Goal: Transaction & Acquisition: Purchase product/service

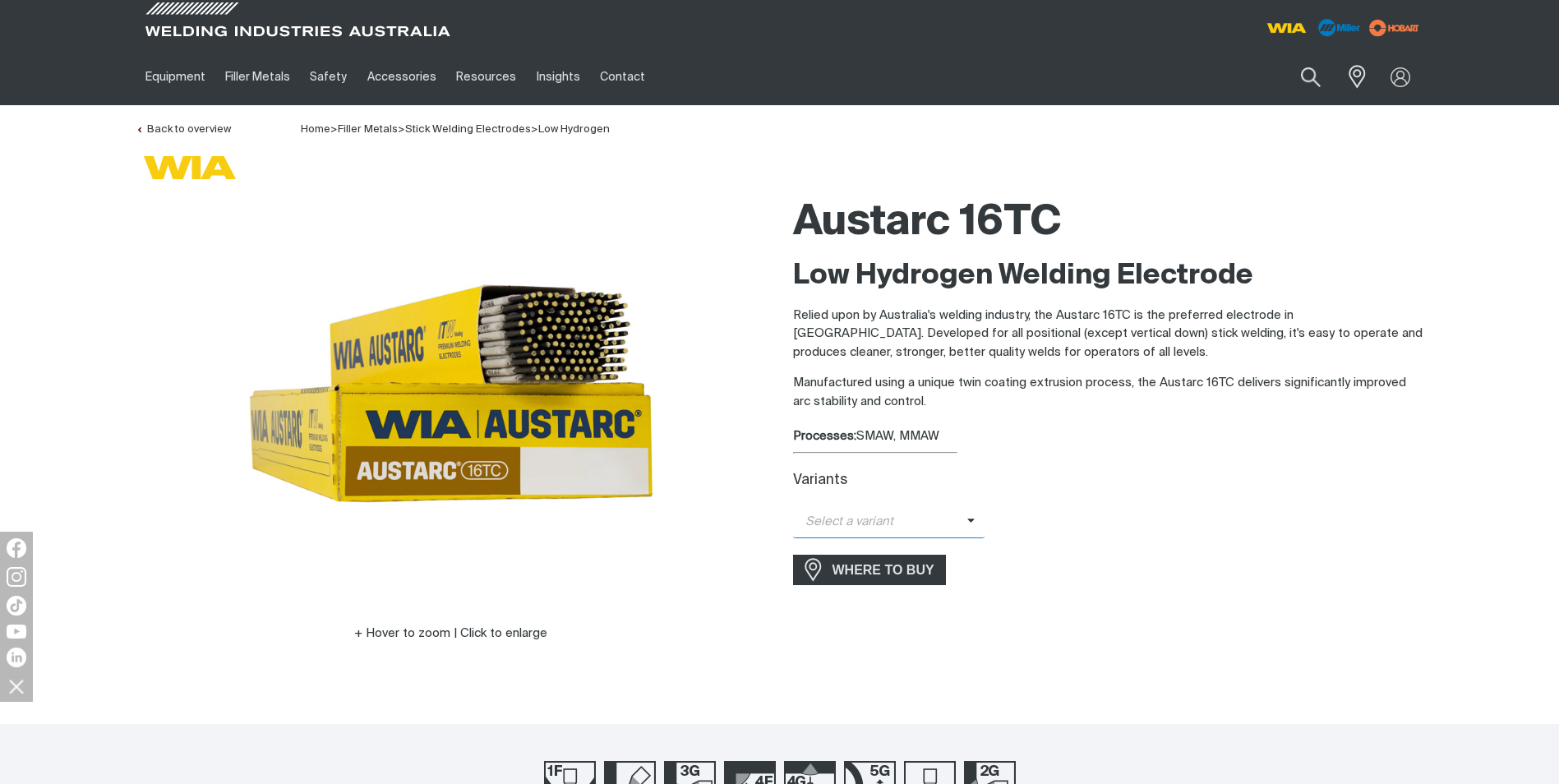
click at [969, 516] on span "Select a variant" at bounding box center [889, 523] width 192 height 32
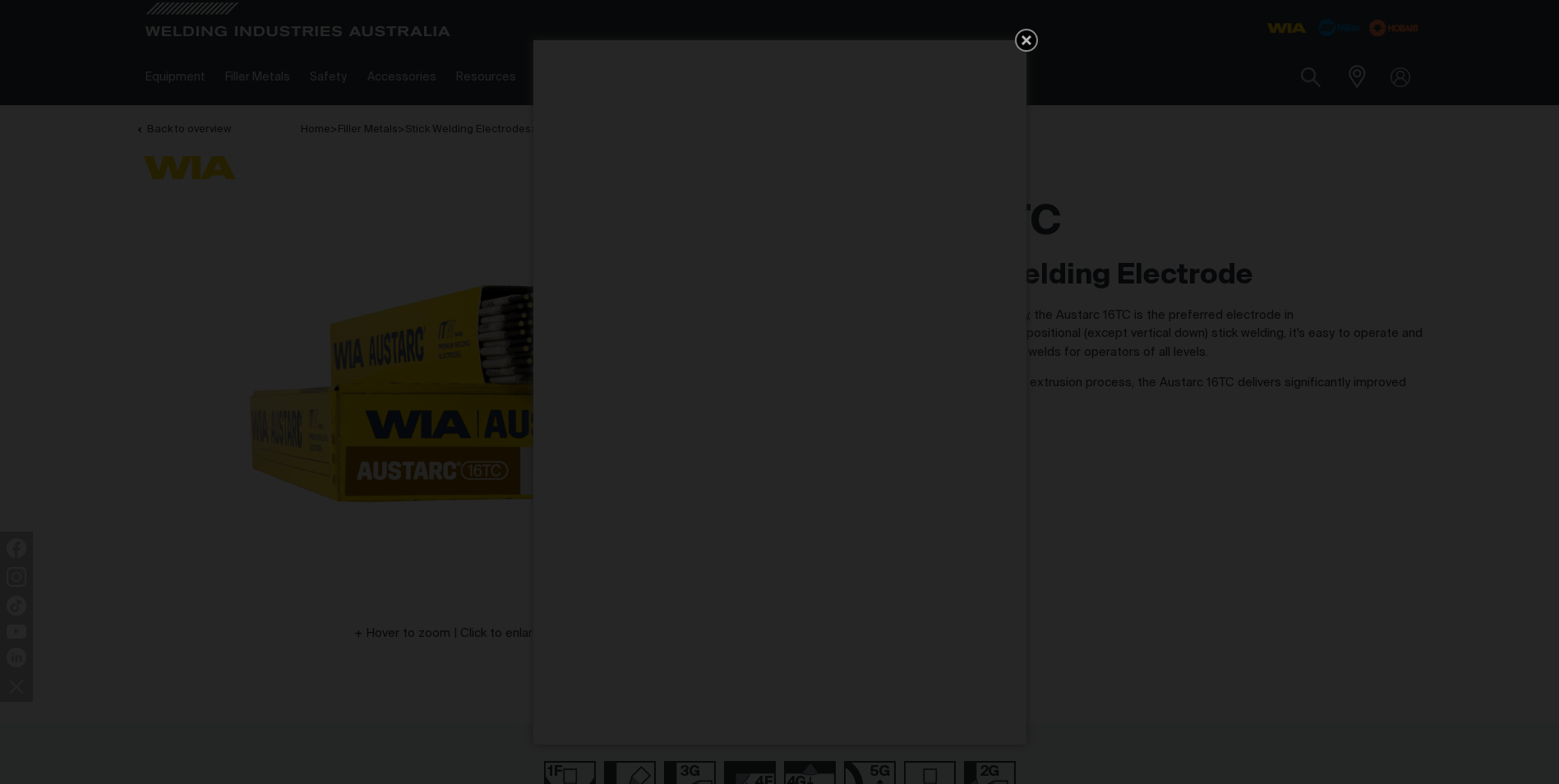
click at [1027, 39] on icon "Get 5 WIA Welding Guides Free!" at bounding box center [1027, 40] width 10 height 10
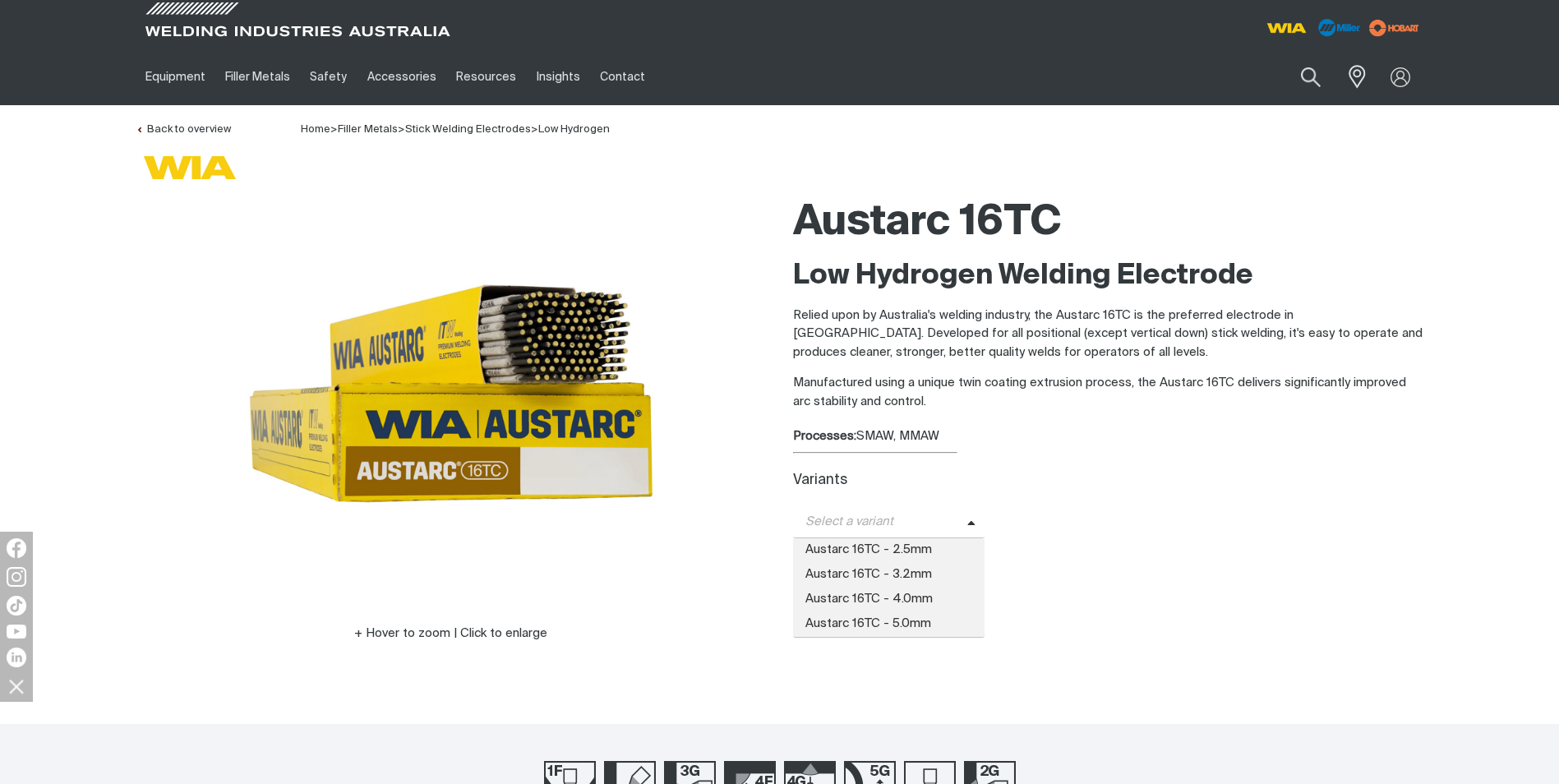
click at [959, 515] on span "Select a variant" at bounding box center [879, 523] width 174 height 19
click at [909, 573] on span "Austarc 16TC - 3.2mm" at bounding box center [889, 575] width 192 height 25
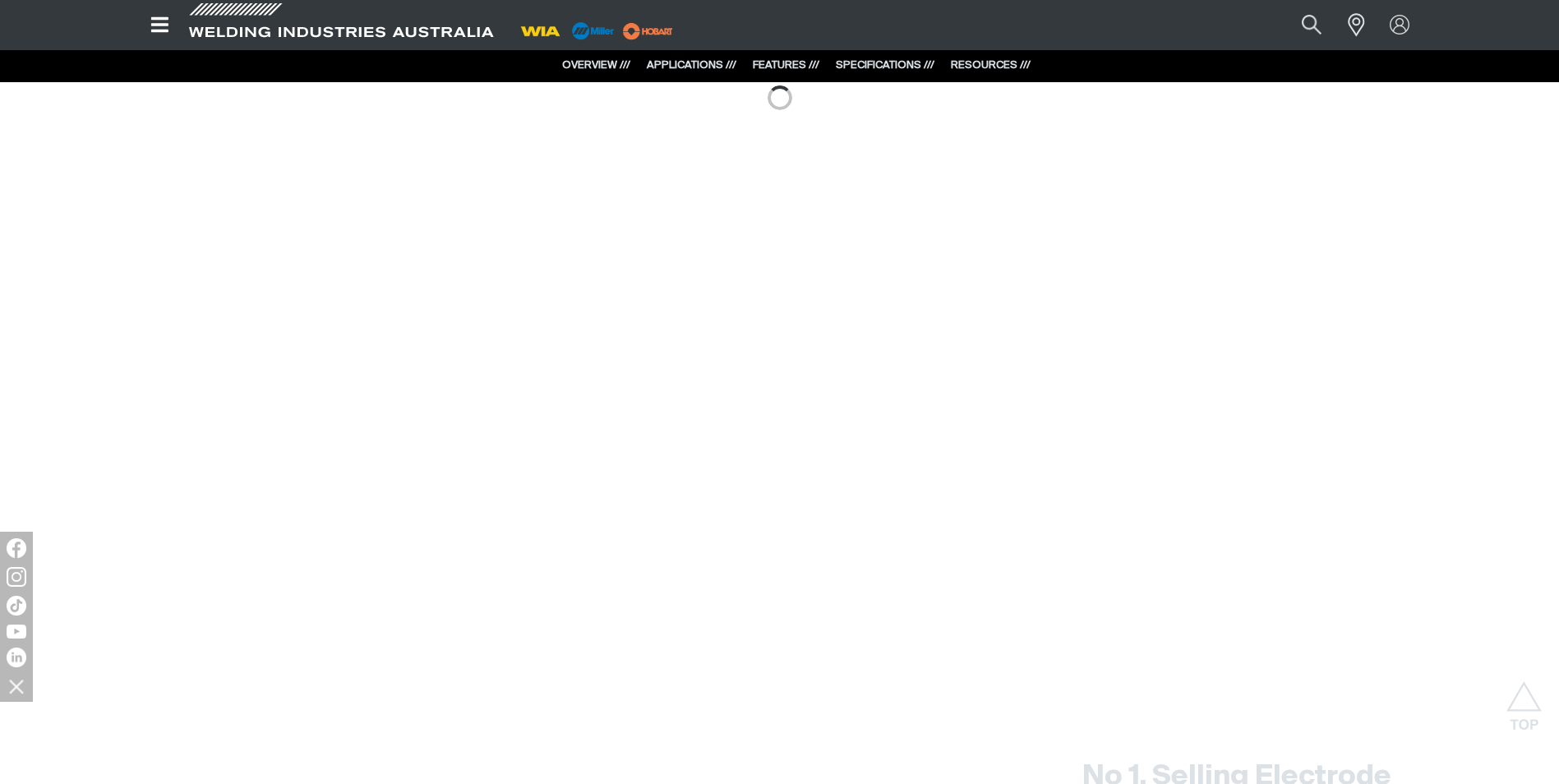
scroll to position [2548, 0]
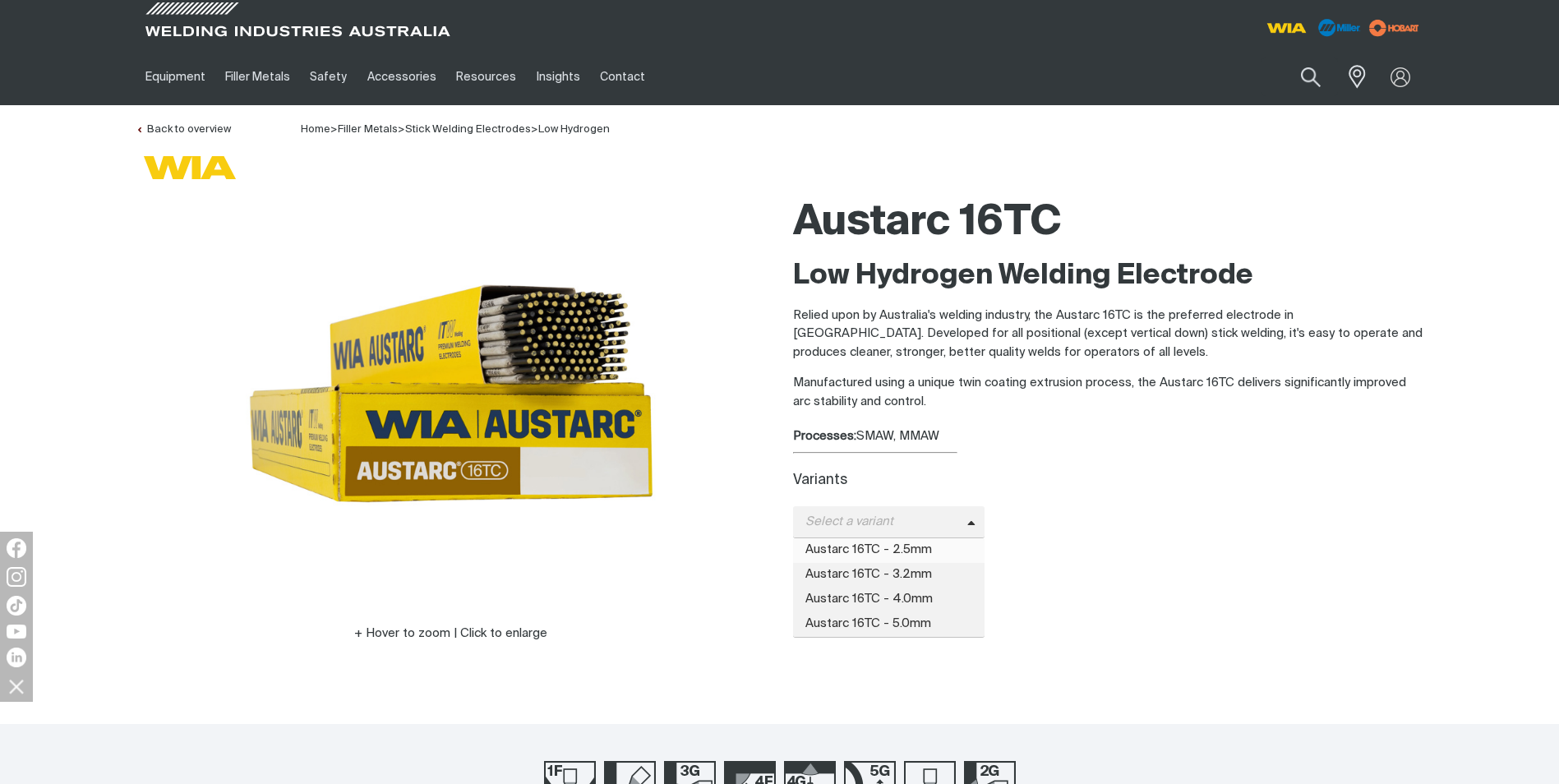
click at [920, 545] on span "Austarc 16TC - 2.5mm" at bounding box center [889, 550] width 192 height 25
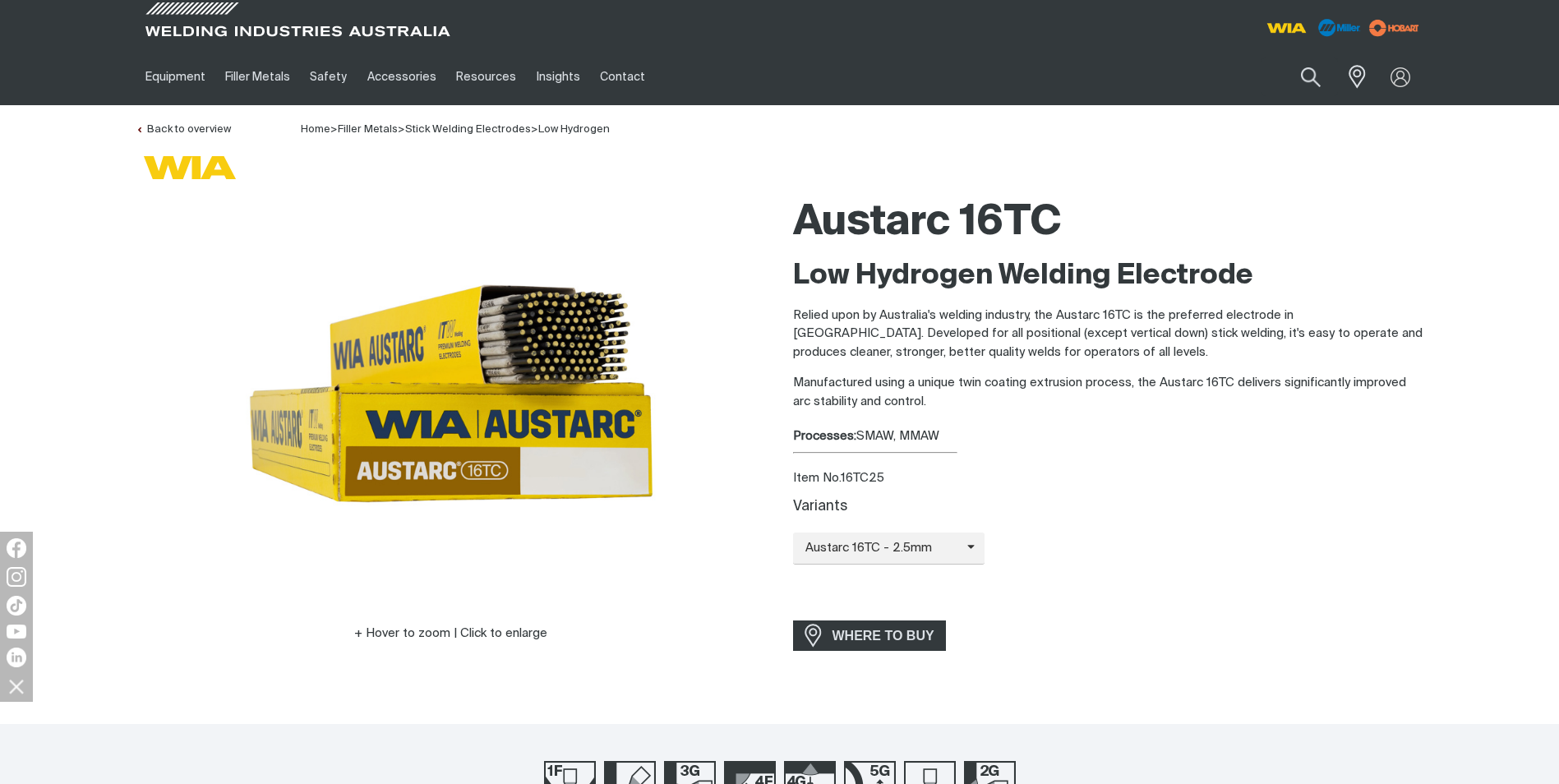
click at [1081, 521] on div "Variants Austarc 16TC - 2.5mm Austarc 16TC - 2.5mm Austarc 16TC - 3.2mm Austarc…" at bounding box center [1108, 551] width 631 height 105
click at [952, 544] on icon at bounding box center [945, 547] width 25 height 12
click at [918, 571] on span "Austarc 16TC - 2.5mm" at bounding box center [889, 577] width 192 height 25
click at [457, 620] on div "Hover to zoom | Click to enlarge" at bounding box center [452, 415] width 631 height 455
click at [461, 635] on button "Hover to zoom | Click to enlarge" at bounding box center [451, 633] width 213 height 20
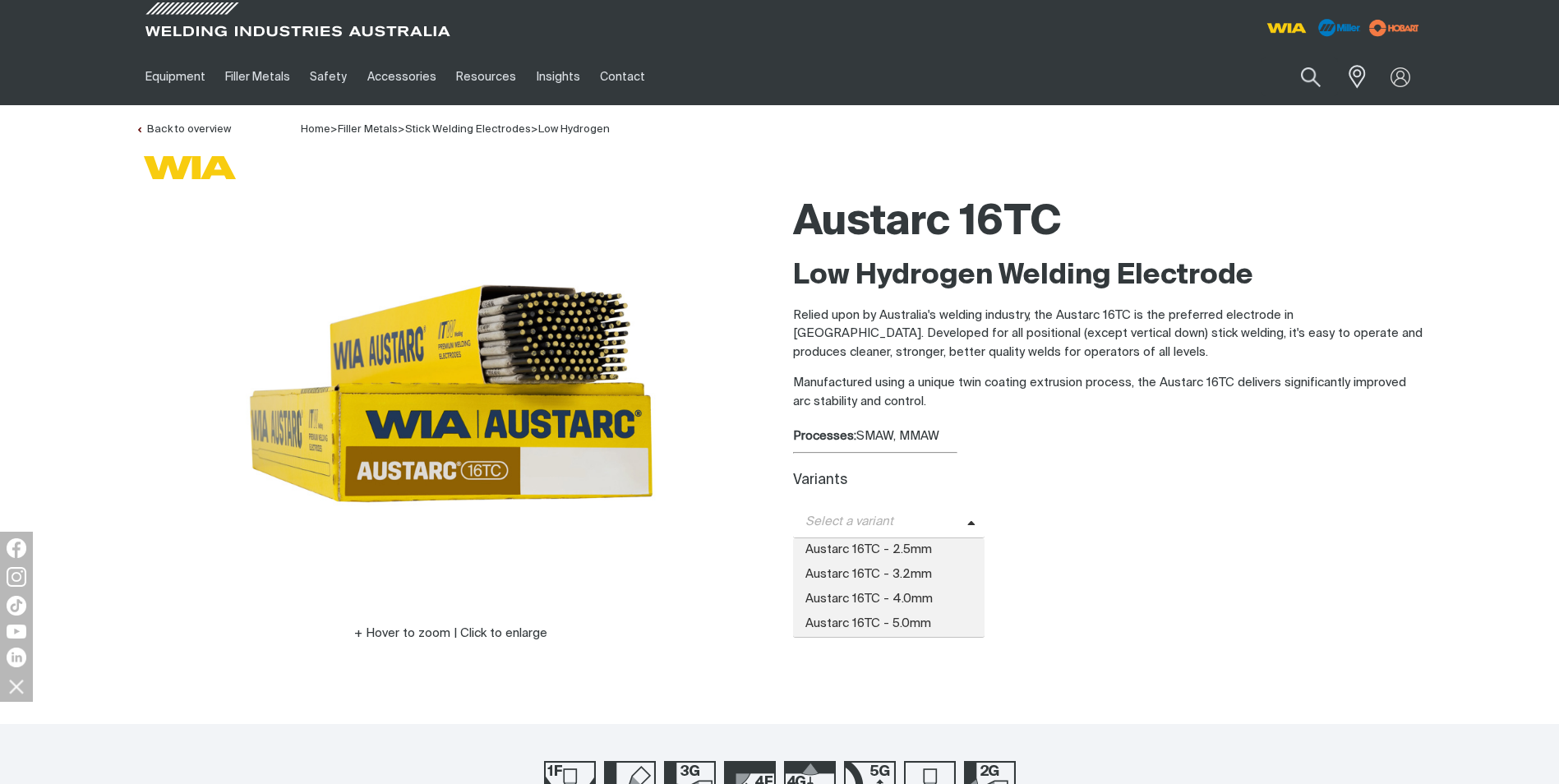
click at [967, 515] on span "Select a variant" at bounding box center [889, 523] width 192 height 32
click at [920, 546] on span "Austarc 16TC - 2.5mm" at bounding box center [889, 550] width 192 height 25
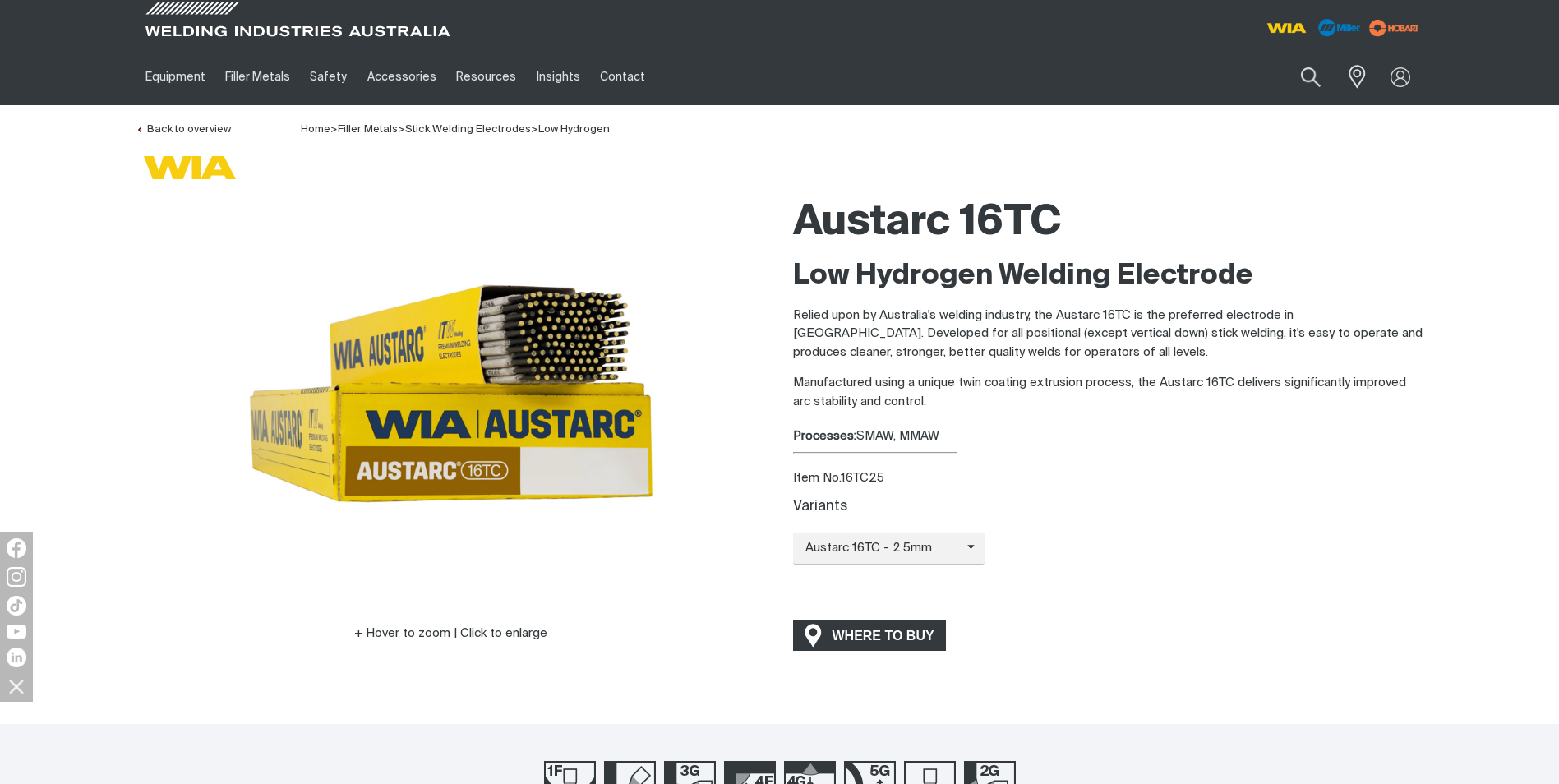
click at [880, 624] on span "WHERE TO BUY" at bounding box center [884, 636] width 124 height 27
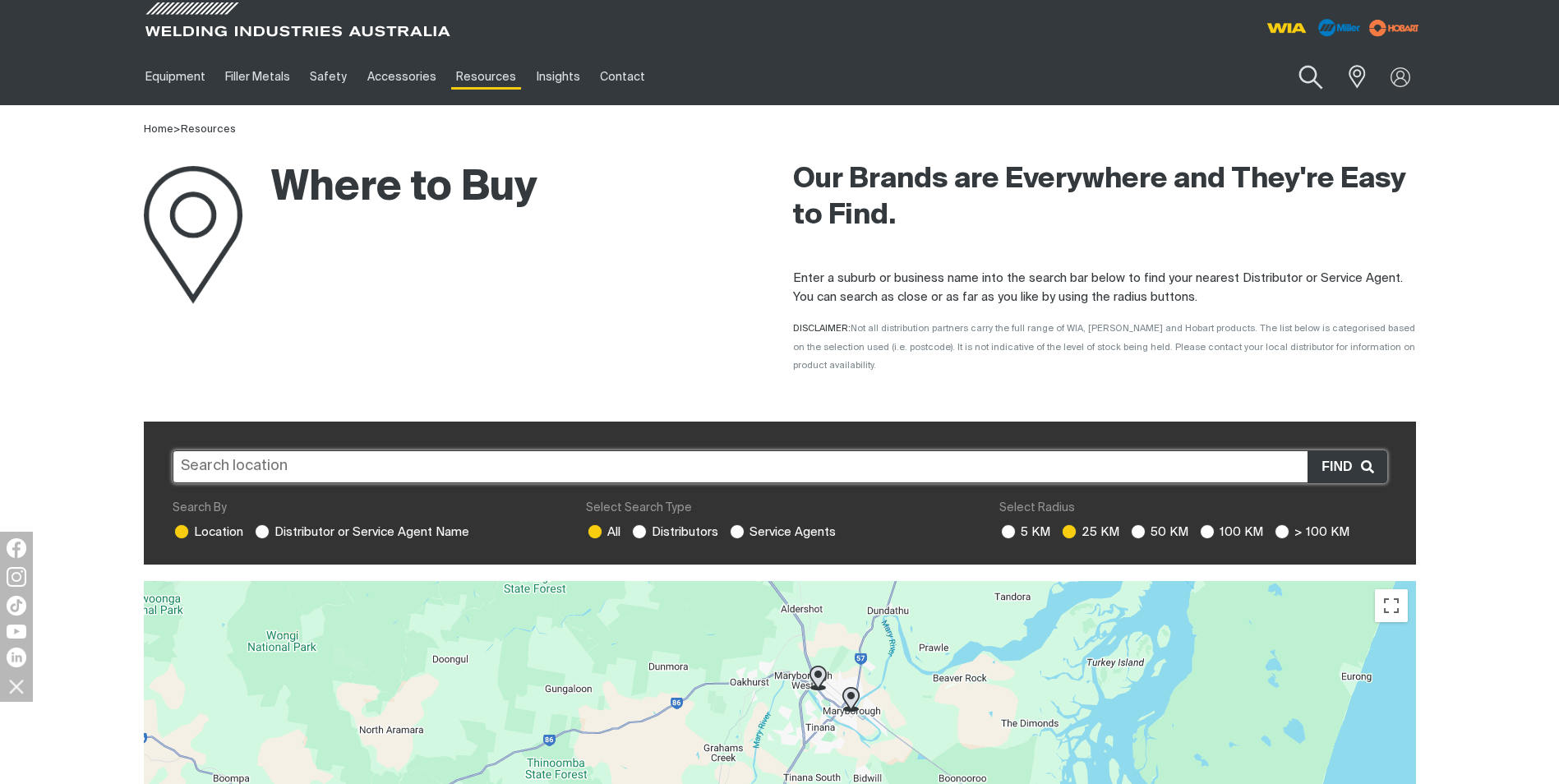
click at [1300, 71] on button "Search products" at bounding box center [1311, 77] width 67 height 47
click at [1283, 58] on button "Search products" at bounding box center [1311, 77] width 56 height 39
click at [1294, 69] on button "Search products" at bounding box center [1311, 77] width 67 height 47
click at [1151, 75] on input "Search" at bounding box center [1211, 76] width 253 height 37
type input "austarc 16tc 2.5"
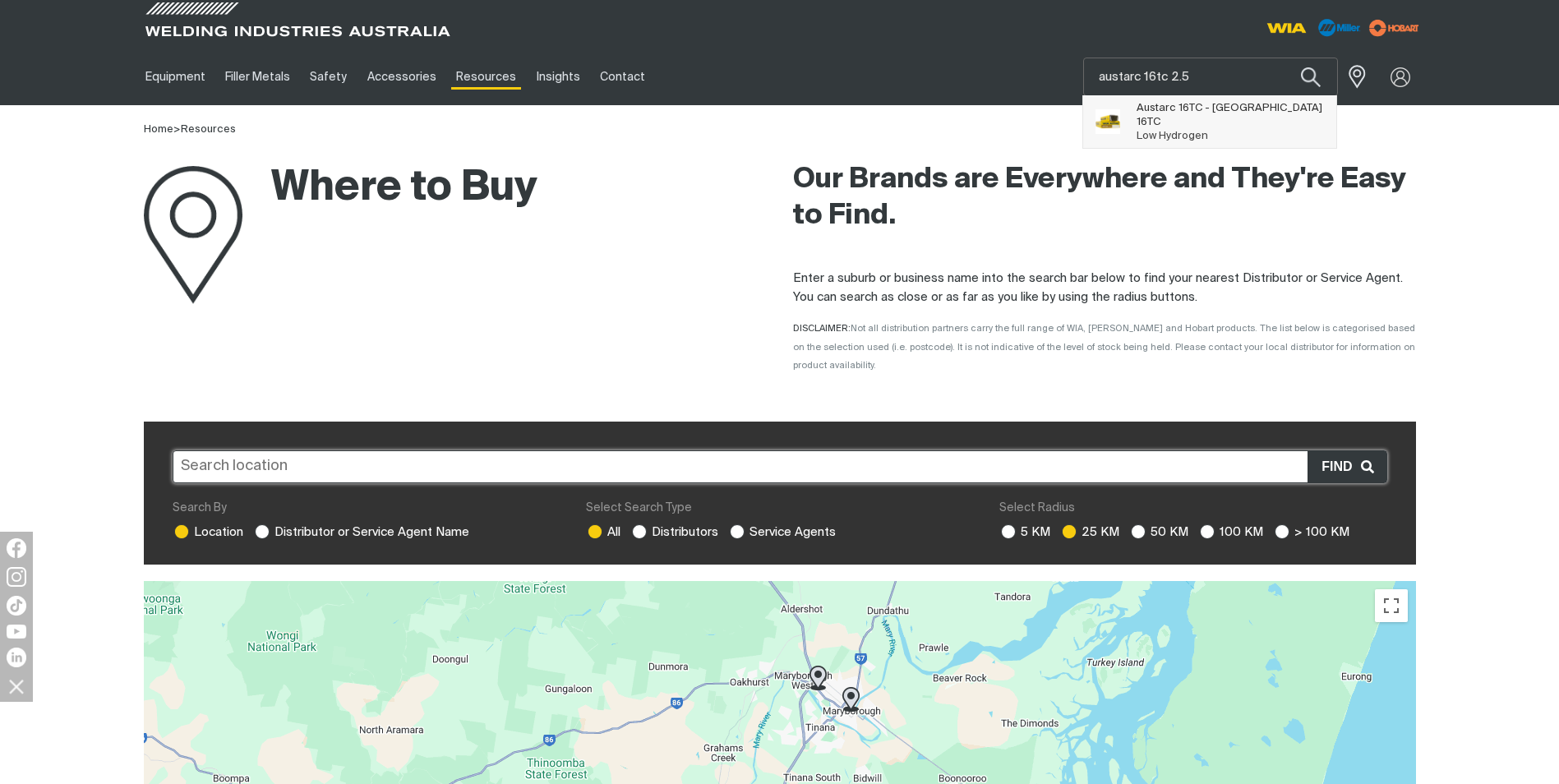
click at [1218, 118] on span "Austarc 16TC - Austarc 16TC Low Hydrogen" at bounding box center [1231, 122] width 188 height 42
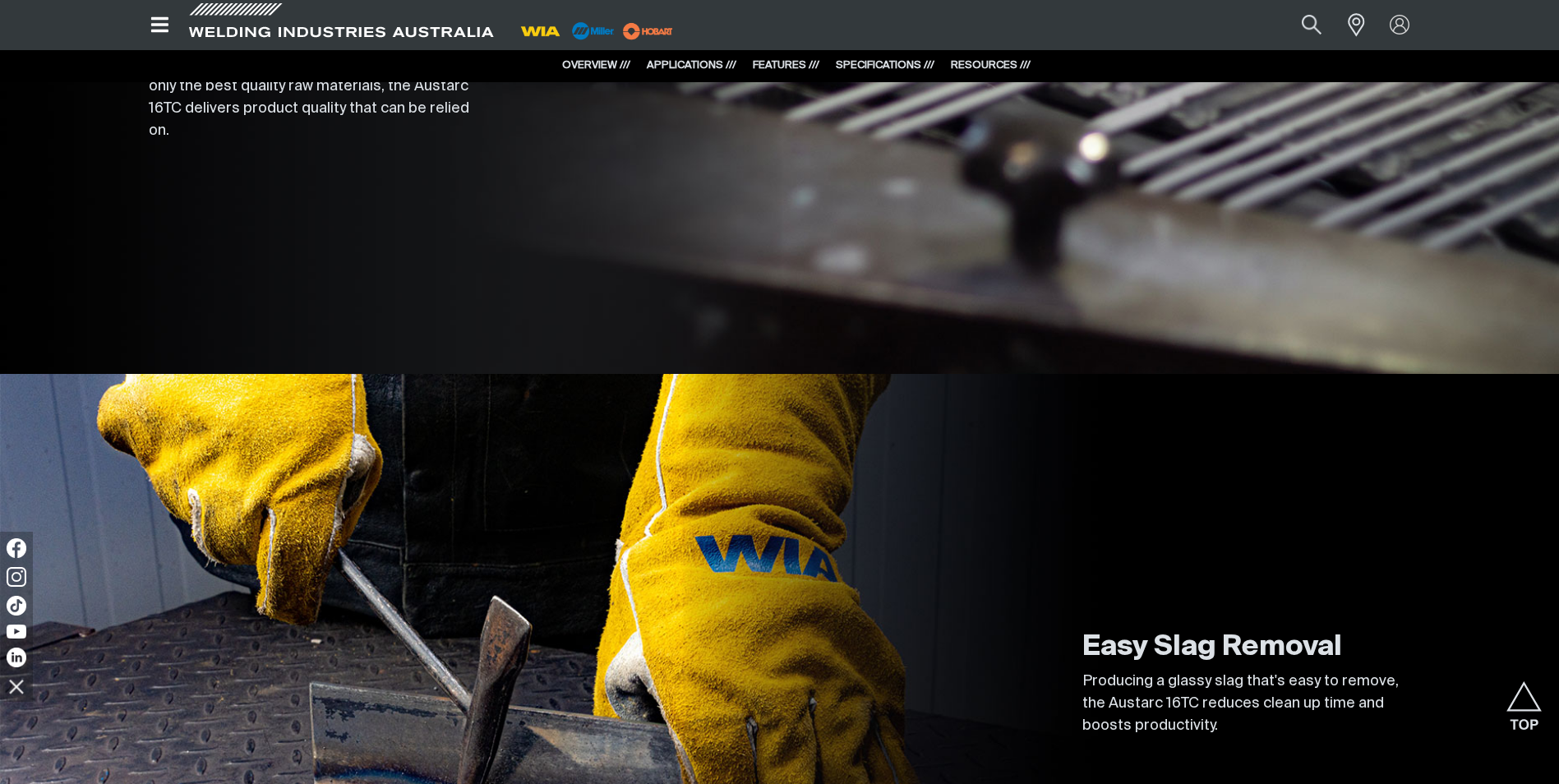
scroll to position [5044, 0]
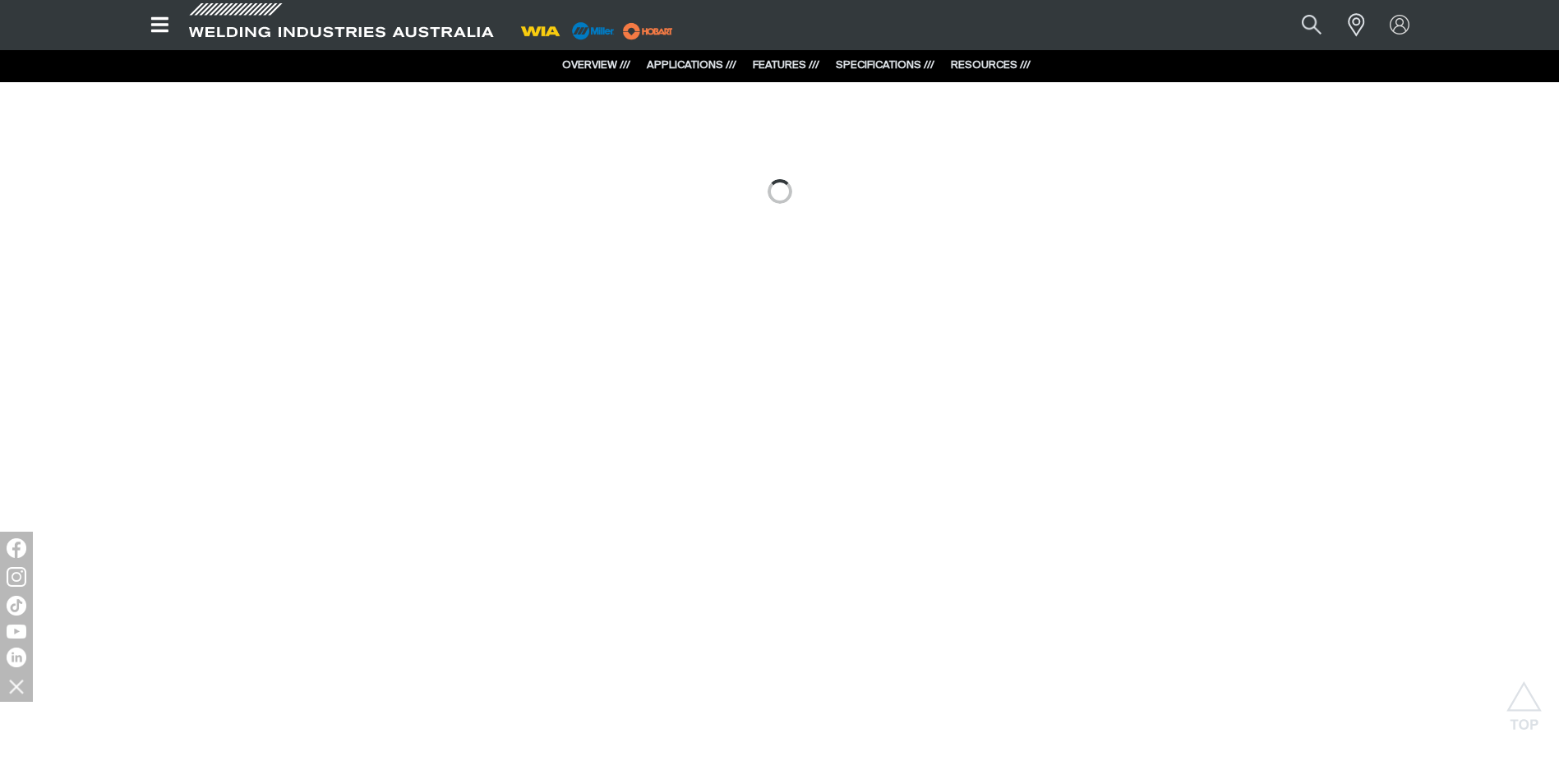
scroll to position [2712, 0]
